Goal: Information Seeking & Learning: Understand process/instructions

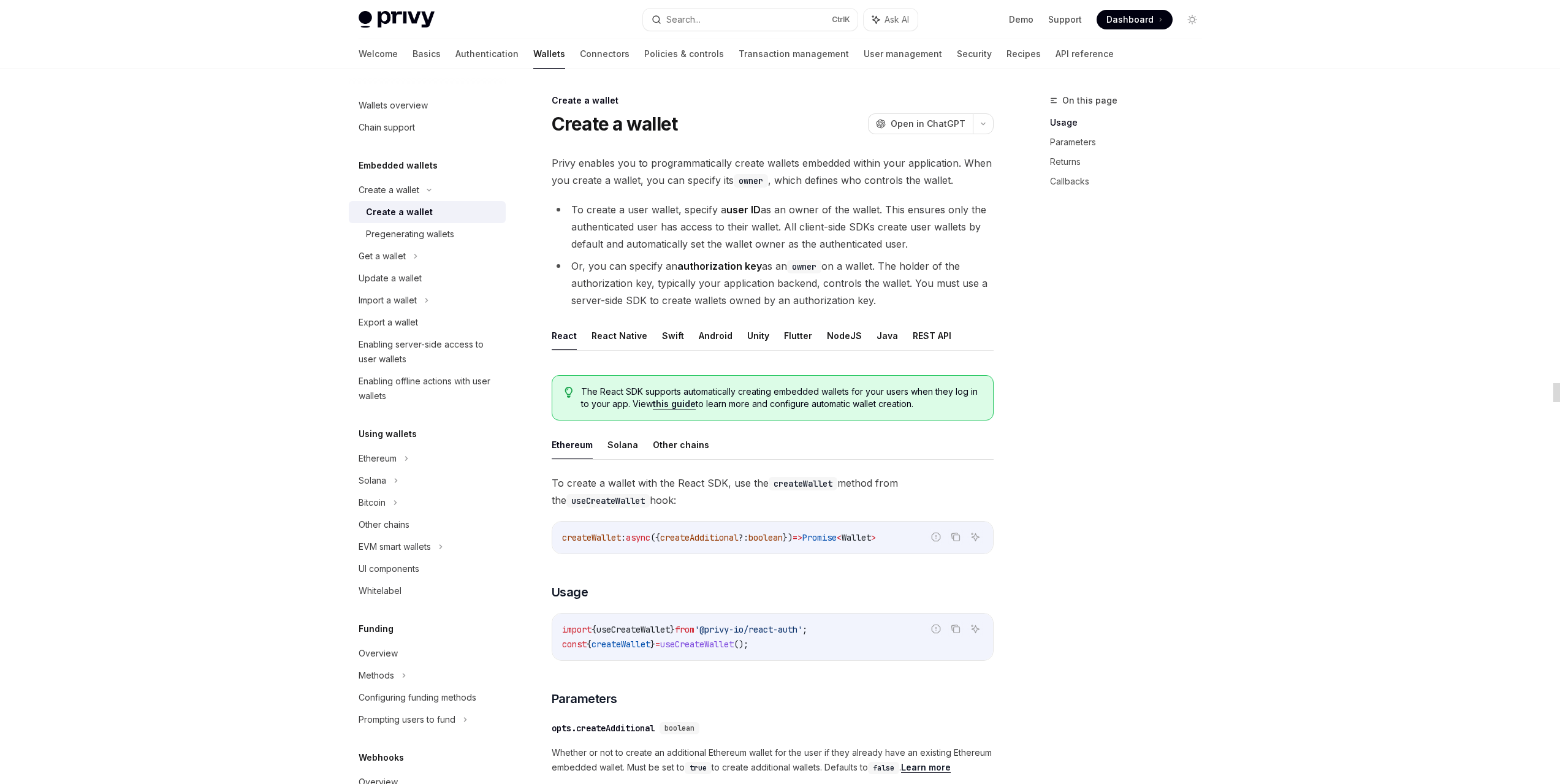
click at [851, 230] on li "To create a user wallet, specify a user ID as an owner of the wallet. This ensu…" at bounding box center [772, 227] width 442 height 51
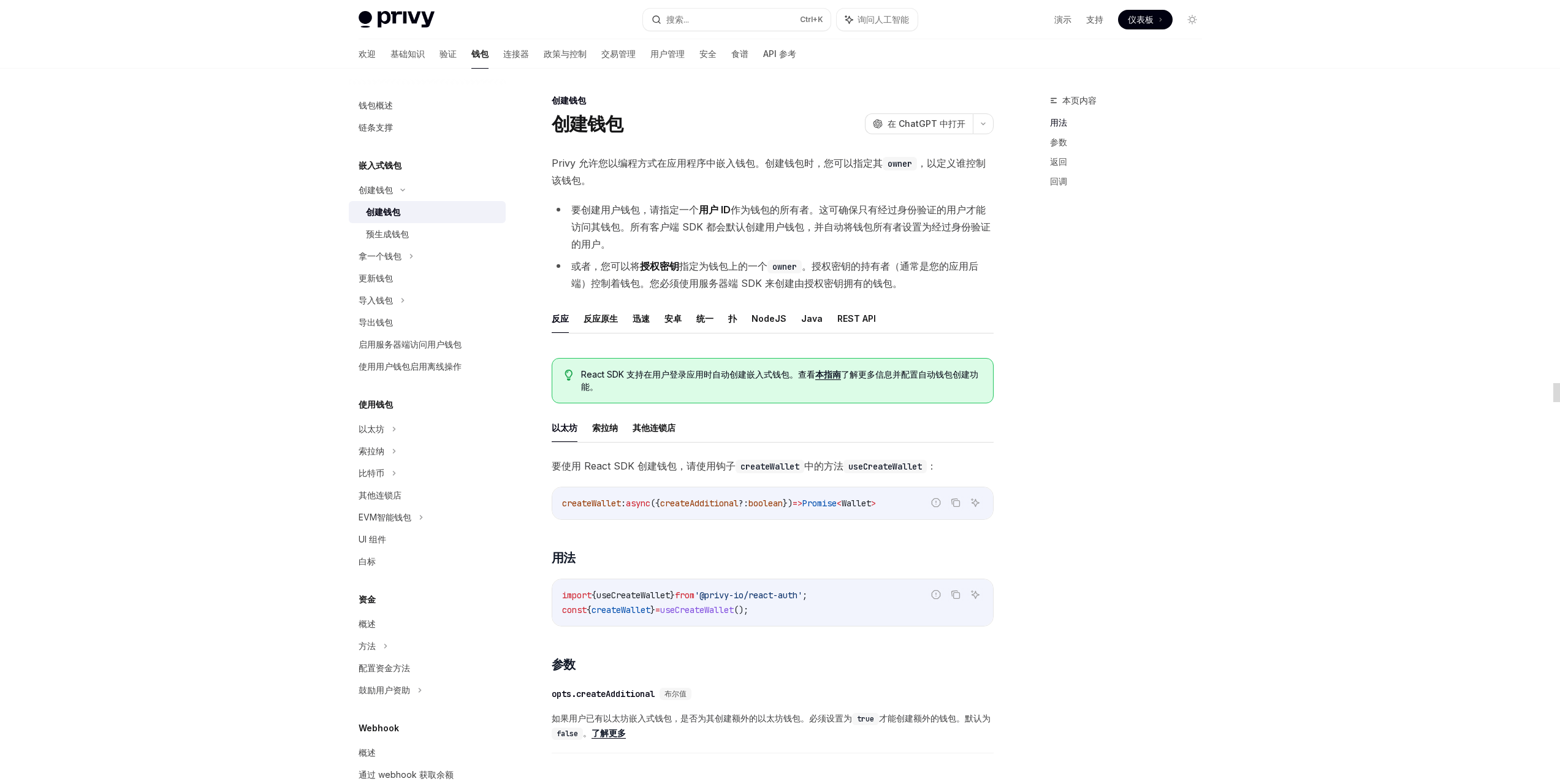
click at [405, 58] on div "欢迎 基础知识 验证 钱包 连接器 政策与控制 交易管理 用户管理 安全 食谱 API 参考" at bounding box center [577, 54] width 438 height 29
click at [440, 61] on link "验证" at bounding box center [448, 54] width 17 height 29
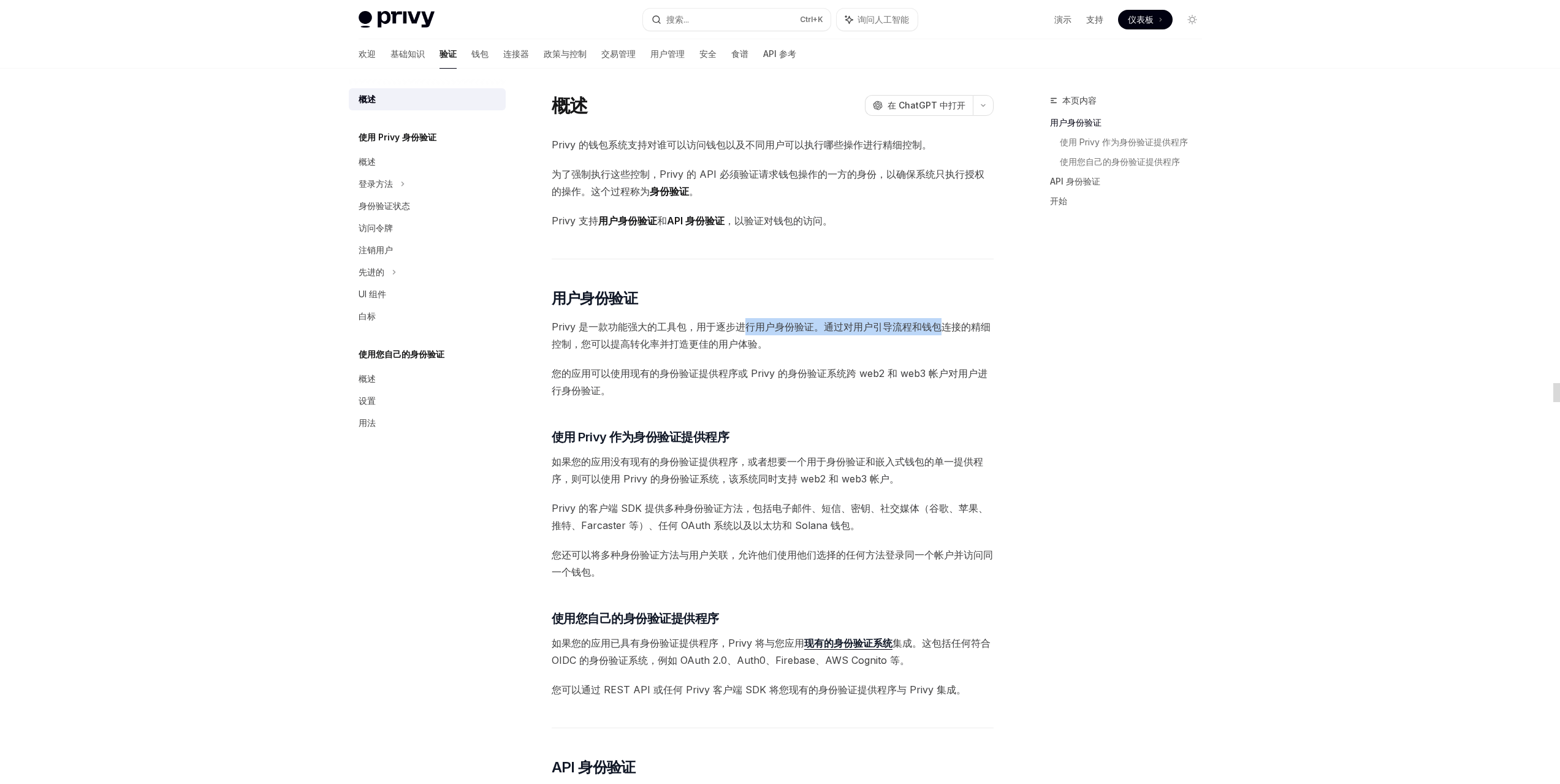
drag, startPoint x: 745, startPoint y: 329, endPoint x: 987, endPoint y: 381, distance: 247.5
click at [947, 336] on span "Privy 是一款功能强大的工具包，用于逐步进行用户身份验证。通过对用户引导流程和钱包连接的精细控制，您可以提高转化率并打造更佳的用户体验。" at bounding box center [772, 335] width 442 height 34
click at [999, 404] on div "本页内容 用户身份验证 使用 Privy 作为身份验证提供程序 使用您自己的身份验证提供程序 API 身份验证 开始 概述 OpenAI 在 ChatGPT …" at bounding box center [780, 709] width 863 height 1281
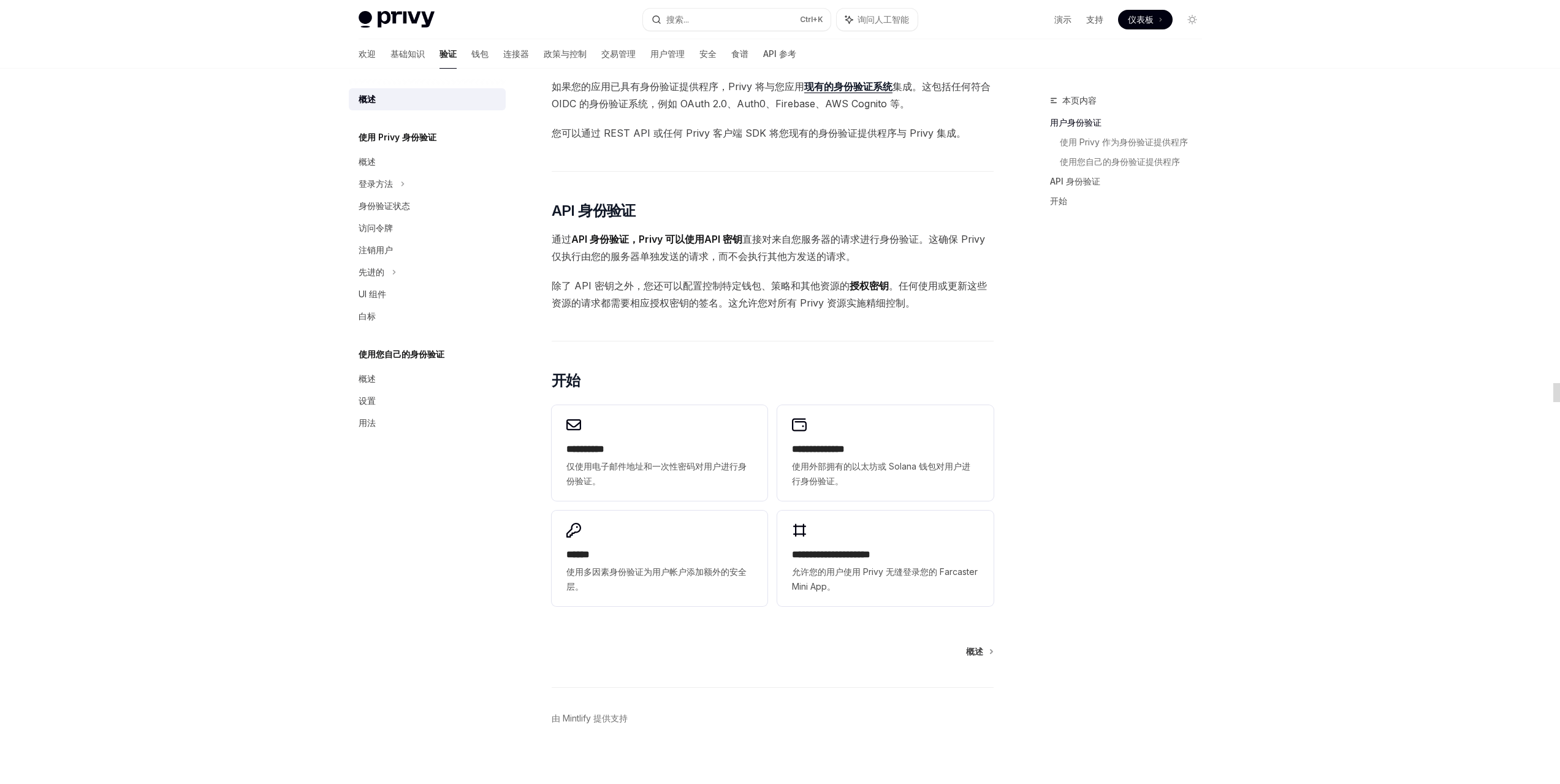
scroll to position [566, 0]
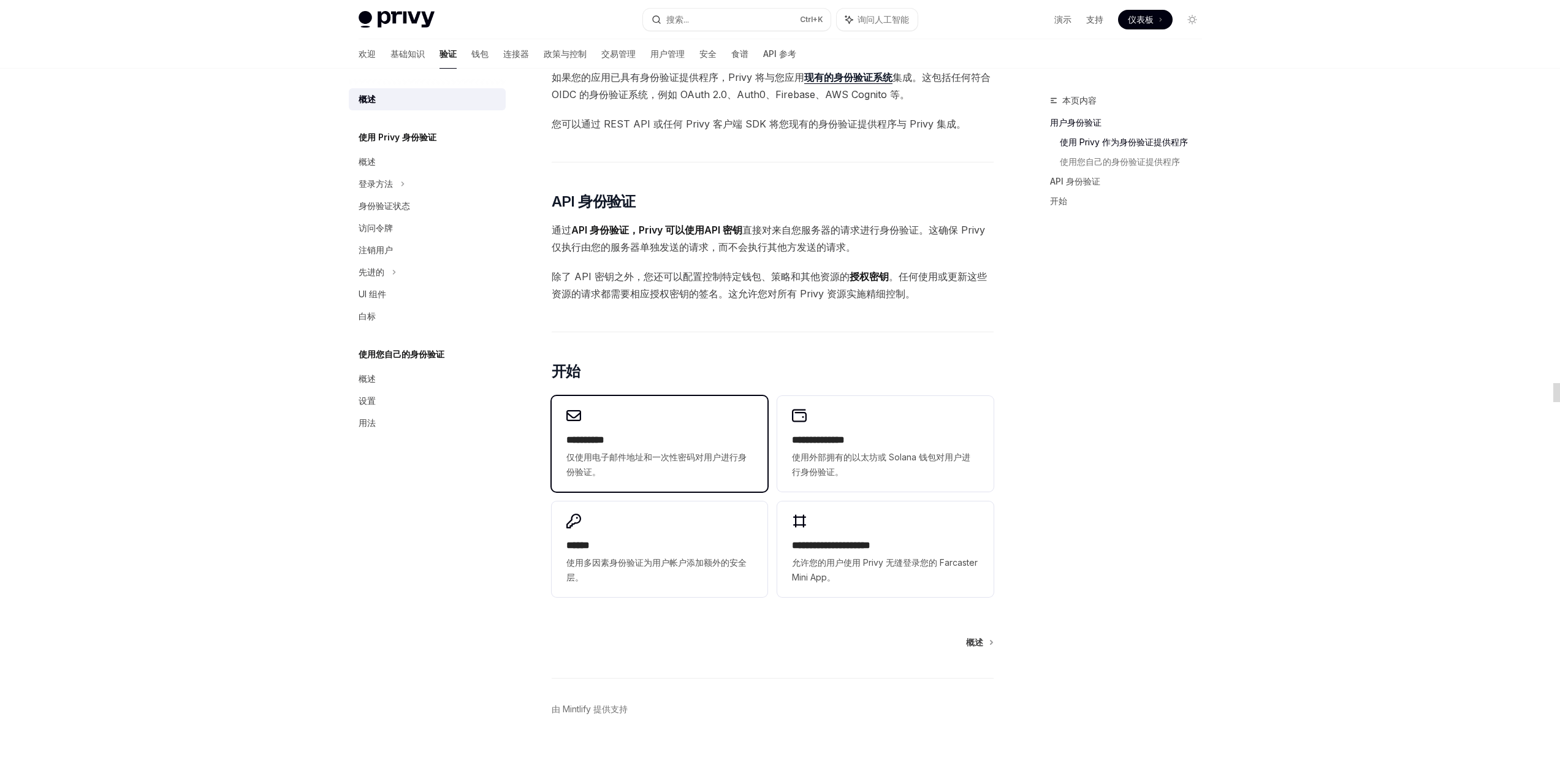
click at [687, 464] on span "仅使用电子邮件地址和一次性密码对用户进行身份验证。" at bounding box center [660, 464] width 186 height 29
type textarea "*"
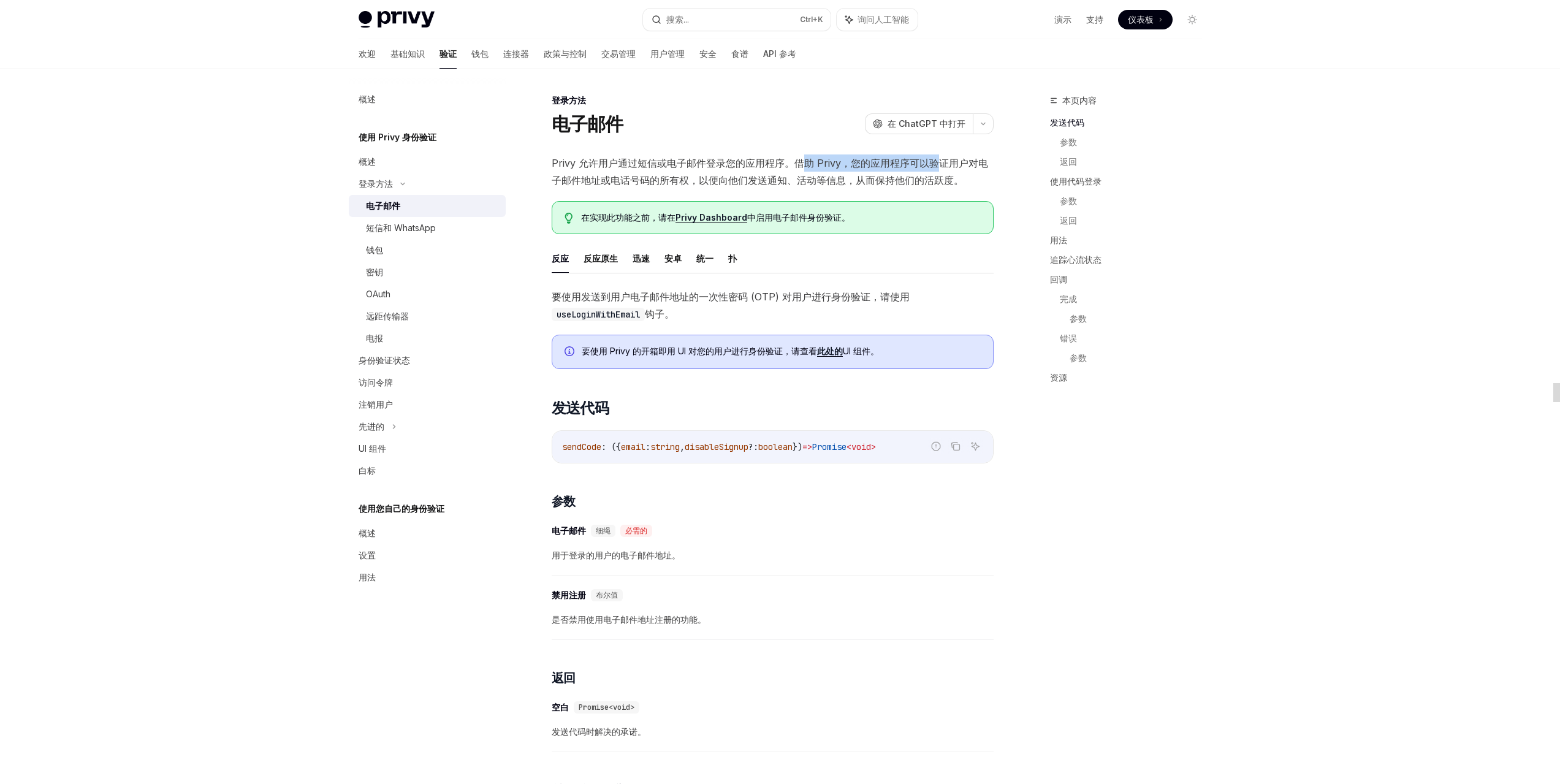
drag, startPoint x: 802, startPoint y: 157, endPoint x: 936, endPoint y: 163, distance: 134.1
click at [936, 163] on span "Privy 允许用户通过短信或电子邮件登录您的应用程序。借助 Privy，您的应用程序可以验证用户对电子邮件地址或电话号码的所有权，以便向他们发送通知、活动等…" at bounding box center [772, 171] width 442 height 34
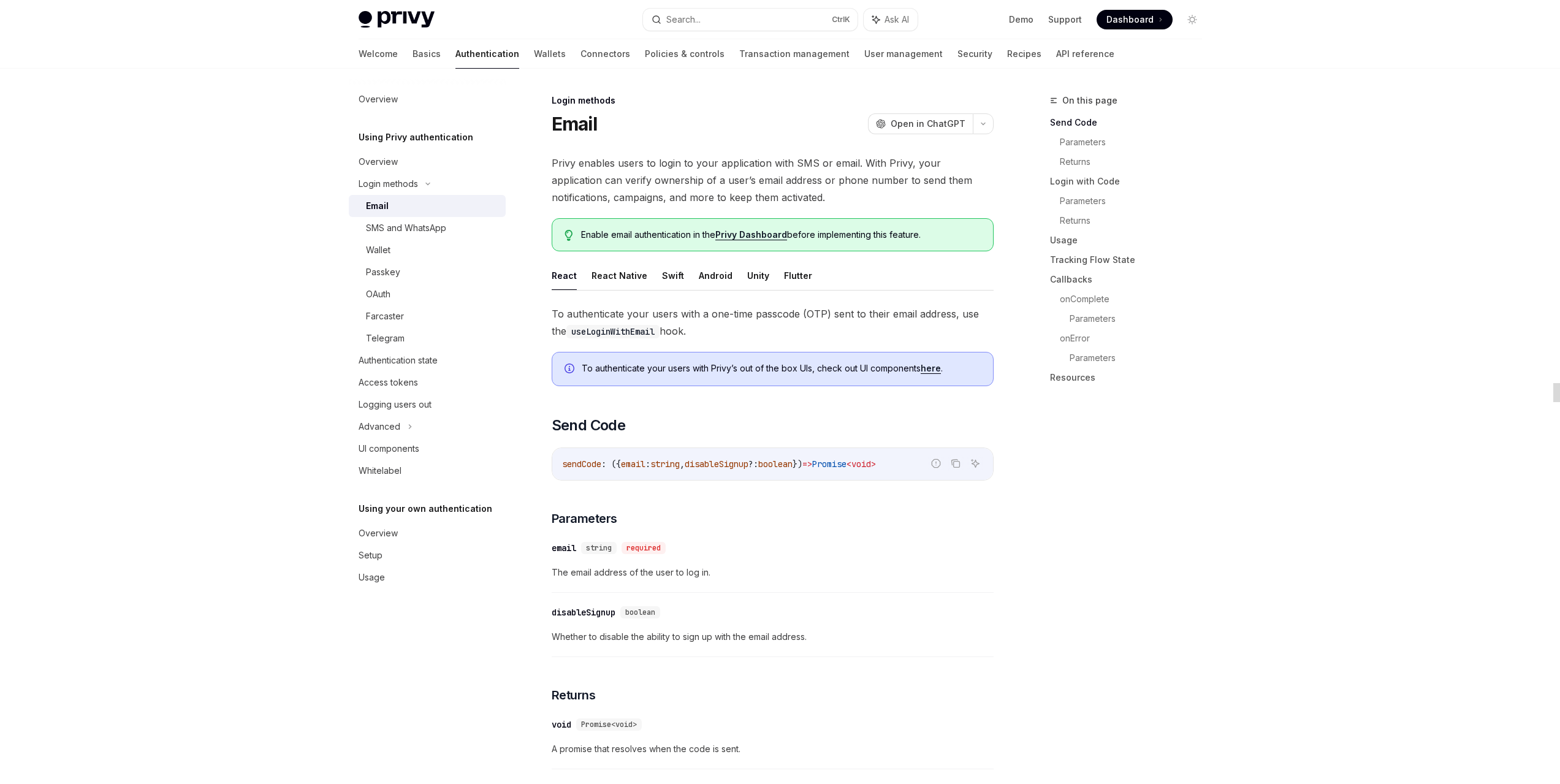
click at [987, 283] on ul "React React Native Swift Android Unity Flutter" at bounding box center [772, 276] width 442 height 29
